Goal: Register for event/course

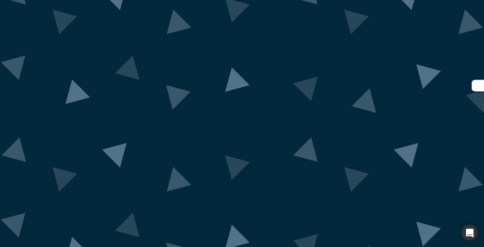
scroll to position [27, 0]
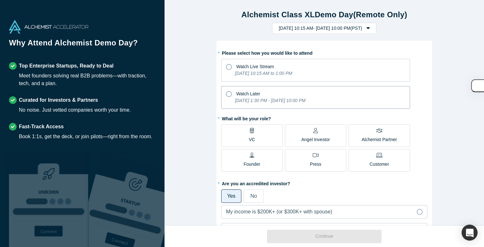
click at [235, 94] on div "Watch Later" at bounding box center [315, 93] width 179 height 9
click at [0, 0] on input "Watch Later [DATE] 1:30 PM - [DATE] 10:00 PM" at bounding box center [0, 0] width 0 height 0
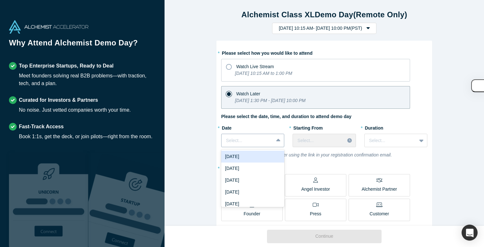
click at [277, 135] on div at bounding box center [279, 141] width 10 height 12
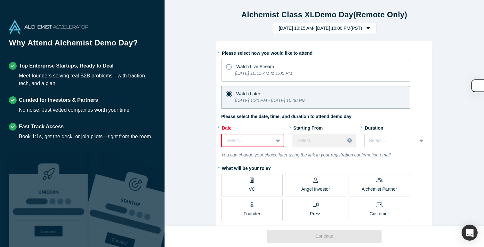
click at [271, 142] on div "Select..." at bounding box center [247, 140] width 51 height 11
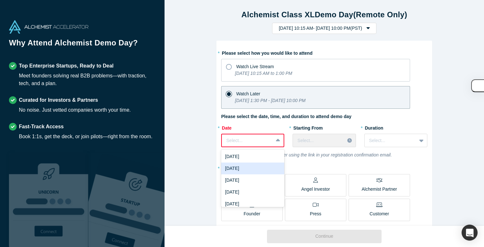
click at [264, 163] on div "[DATE]" at bounding box center [252, 169] width 63 height 12
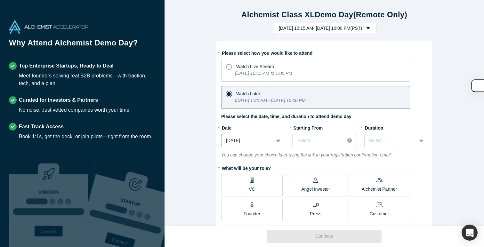
click at [327, 135] on div "Select..." at bounding box center [319, 140] width 52 height 11
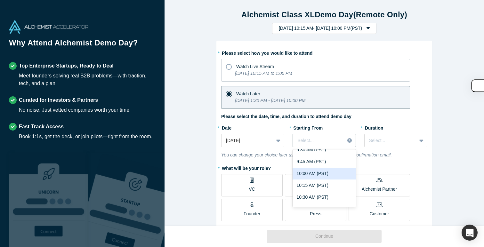
click at [320, 169] on div "10:00 AM (PST)" at bounding box center [324, 174] width 63 height 12
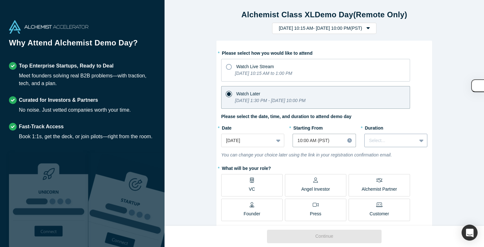
click at [403, 137] on div at bounding box center [390, 141] width 43 height 8
click at [404, 166] on div "1 hour" at bounding box center [395, 169] width 63 height 12
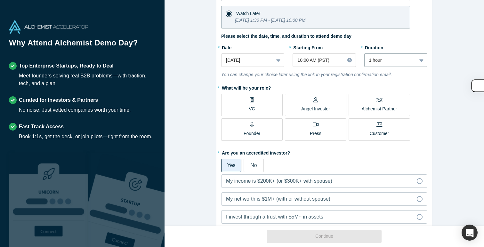
scroll to position [86, 0]
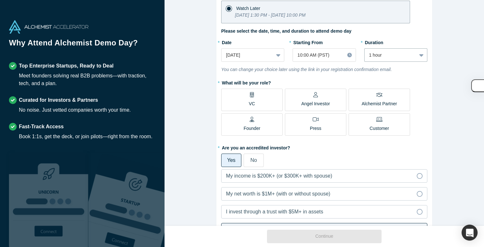
click at [246, 98] on label "VC" at bounding box center [251, 100] width 61 height 22
click at [0, 0] on input "VC" at bounding box center [0, 0] width 0 height 0
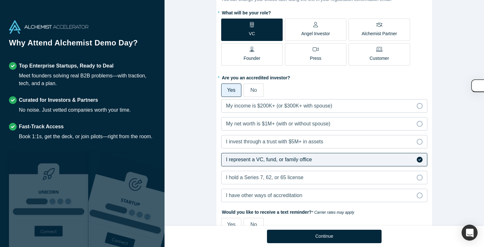
scroll to position [164, 0]
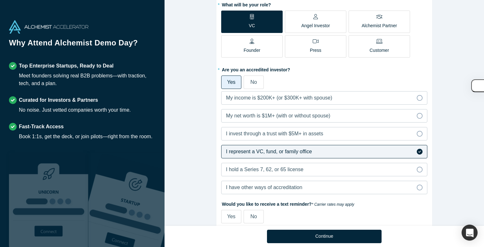
click at [248, 79] on label "No" at bounding box center [254, 82] width 20 height 13
click at [0, 0] on input "No" at bounding box center [0, 0] width 0 height 0
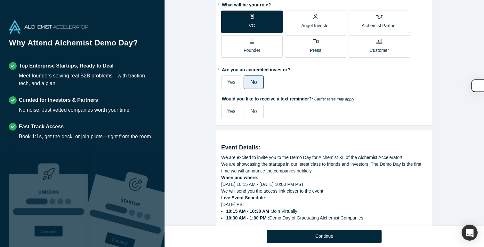
click at [233, 81] on span "Yes" at bounding box center [231, 81] width 8 height 5
click at [0, 0] on input "Yes" at bounding box center [0, 0] width 0 height 0
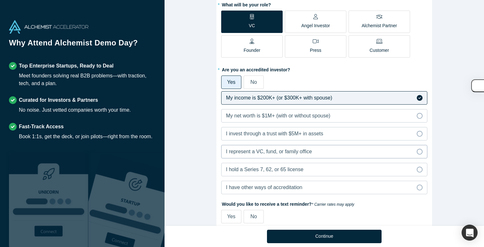
click at [238, 150] on span "I represent a VC, fund, or family office" at bounding box center [269, 151] width 86 height 5
click at [0, 0] on input "I represent a VC, fund, or family office" at bounding box center [0, 0] width 0 height 0
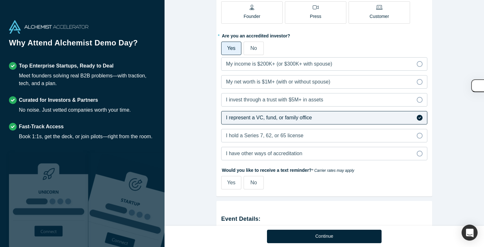
scroll to position [198, 0]
click at [252, 177] on label "No" at bounding box center [254, 181] width 20 height 13
click at [0, 0] on input "No" at bounding box center [0, 0] width 0 height 0
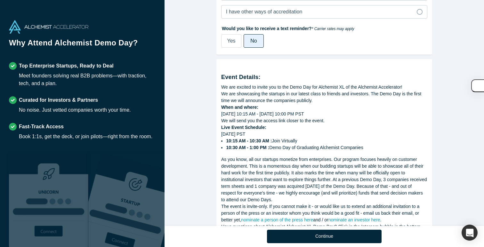
scroll to position [371, 0]
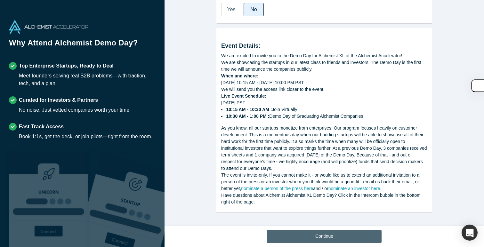
click at [316, 232] on button "Continue" at bounding box center [324, 236] width 115 height 13
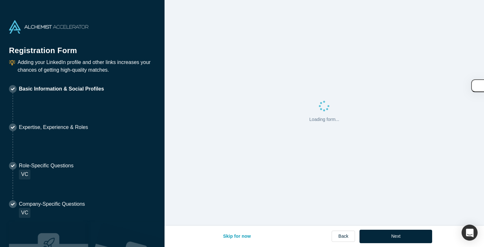
select select "US"
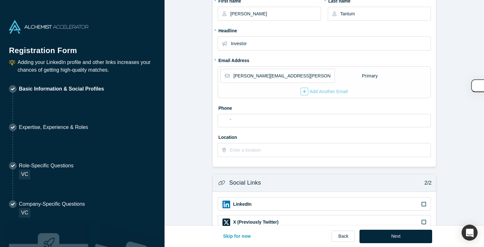
scroll to position [173, 0]
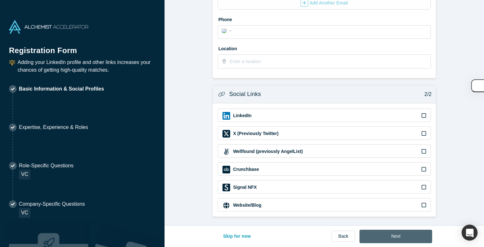
click at [387, 239] on button "Next" at bounding box center [396, 236] width 73 height 13
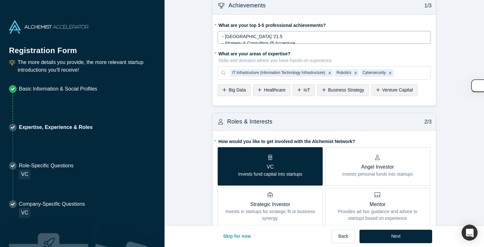
scroll to position [8, 0]
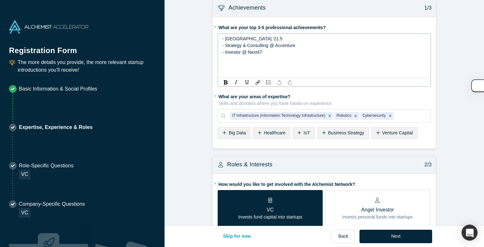
drag, startPoint x: 289, startPoint y: 40, endPoint x: 291, endPoint y: 51, distance: 11.3
click at [291, 51] on div "- [GEOGRAPHIC_DATA] '21.5 - Strategy & Consulting @ Accenture - Investor @ Next…" at bounding box center [324, 46] width 205 height 20
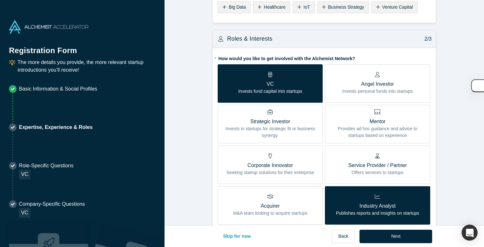
scroll to position [93, 0]
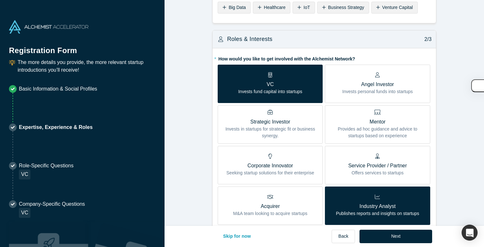
click at [356, 201] on div "Industry Analyst Publishes reports and insights on startups" at bounding box center [377, 205] width 83 height 23
click at [0, 0] on input "Industry Analyst Publishes reports and insights on startups" at bounding box center [0, 0] width 0 height 0
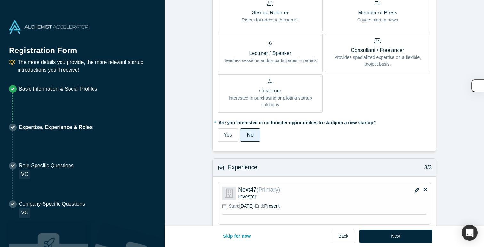
scroll to position [353, 0]
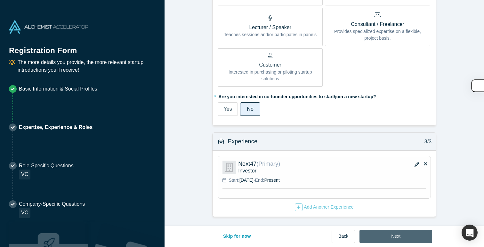
click at [404, 235] on button "Next" at bounding box center [396, 236] width 73 height 13
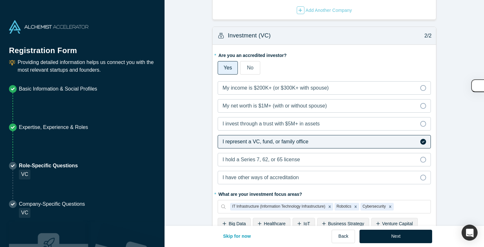
scroll to position [257, 0]
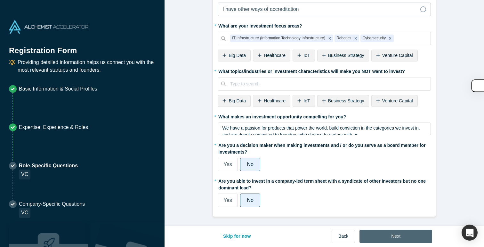
click at [409, 232] on button "Next" at bounding box center [396, 236] width 73 height 13
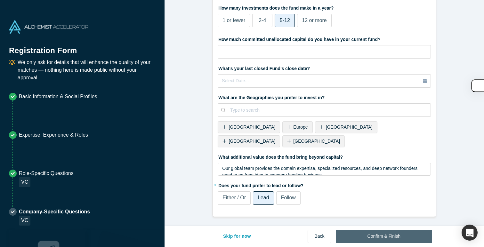
scroll to position [0, 0]
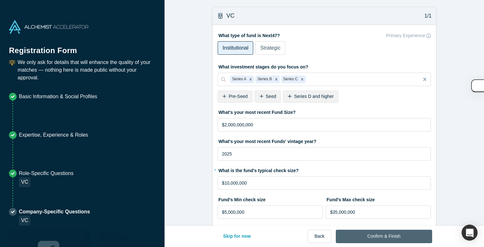
click at [408, 235] on button "Confirm & Finish" at bounding box center [384, 236] width 96 height 13
